Goal: Transaction & Acquisition: Purchase product/service

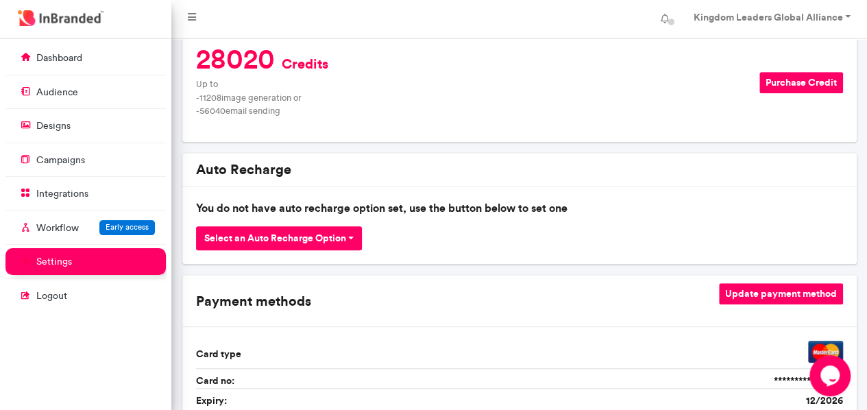
scroll to position [5, 1]
click at [532, 155] on div "Auto Recharge" at bounding box center [519, 170] width 675 height 34
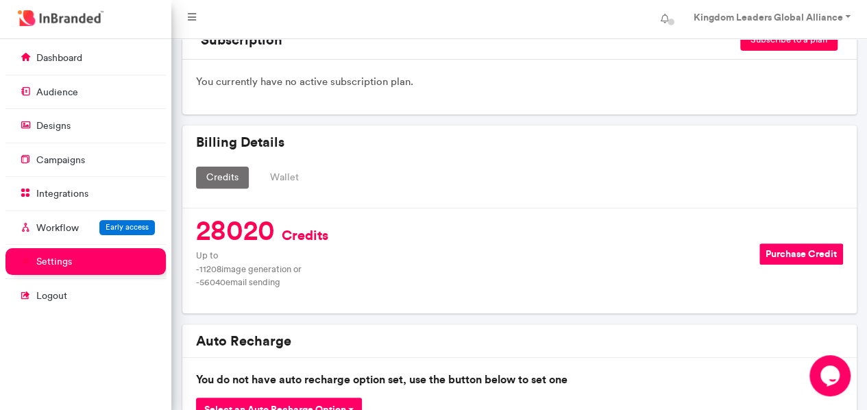
scroll to position [0, 0]
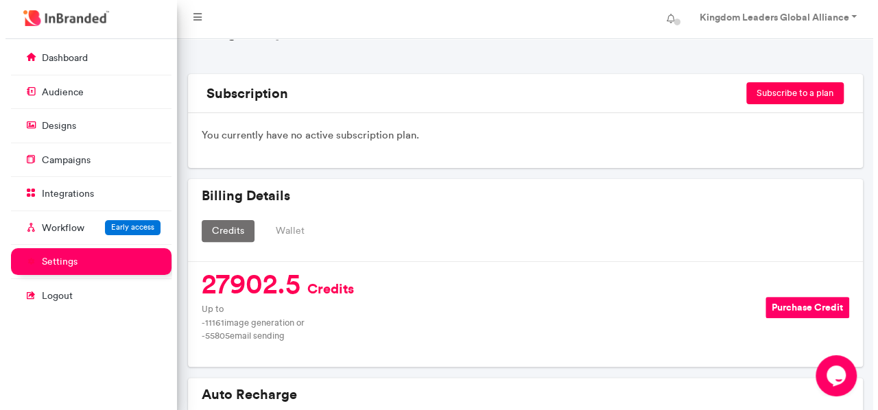
scroll to position [99, 0]
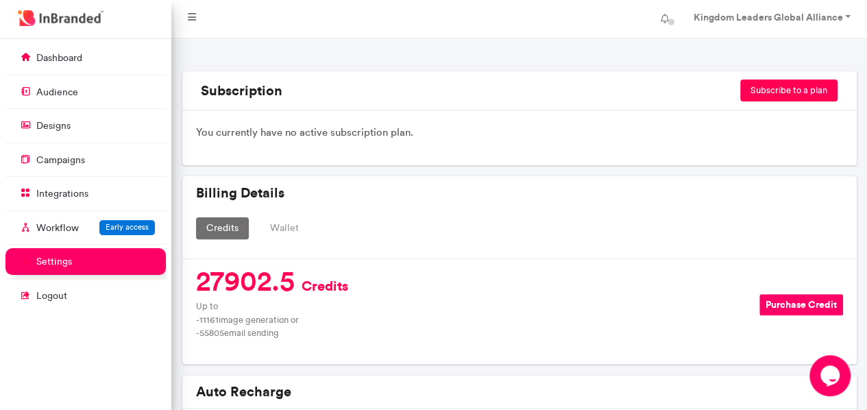
click at [786, 302] on button "Purchase Credit" at bounding box center [802, 304] width 84 height 21
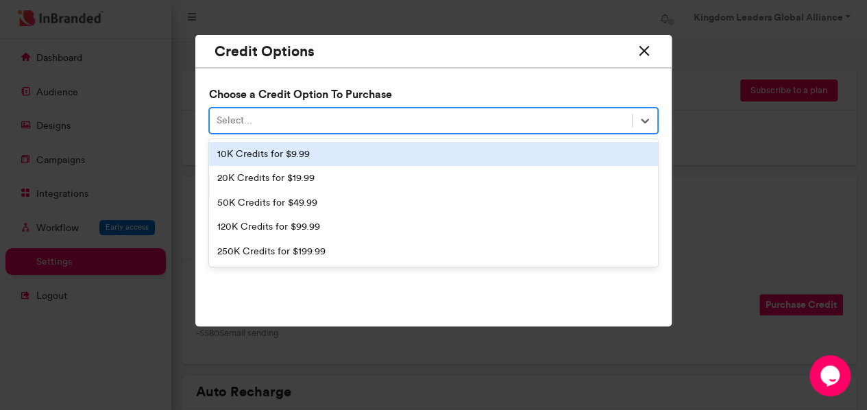
click at [305, 124] on div "Select..." at bounding box center [421, 120] width 423 height 23
click at [296, 154] on div "10K Credits for $9.99" at bounding box center [434, 154] width 450 height 25
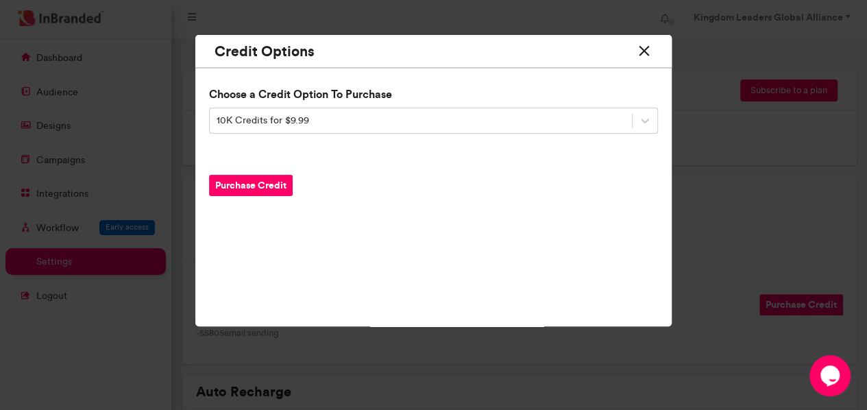
click at [265, 187] on button "Purchase Credit" at bounding box center [251, 185] width 84 height 21
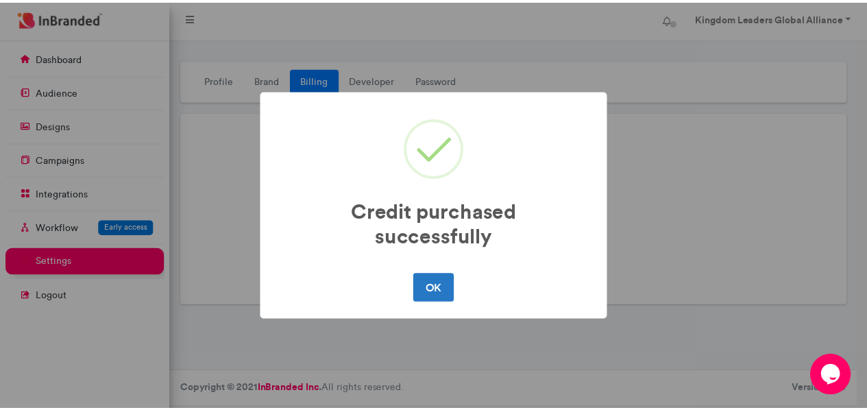
scroll to position [0, 0]
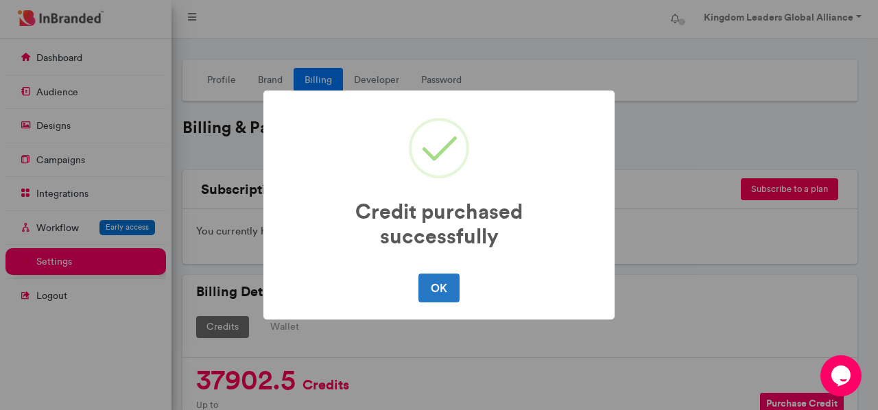
click at [443, 297] on button "OK" at bounding box center [438, 288] width 40 height 29
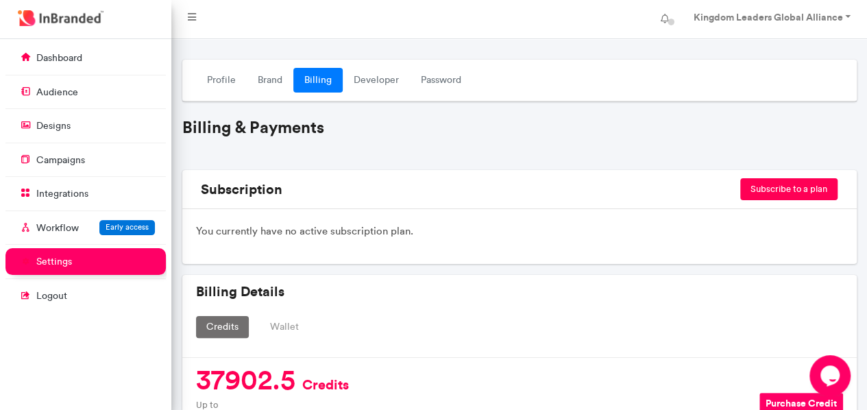
click at [298, 333] on button "Wallet" at bounding box center [284, 327] width 49 height 22
